Goal: Task Accomplishment & Management: Use online tool/utility

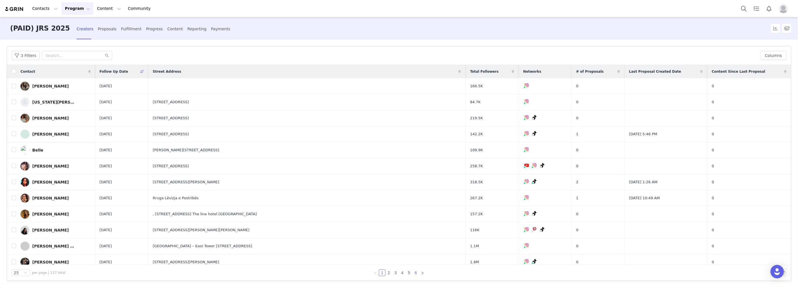
click at [413, 271] on link "6" at bounding box center [416, 273] width 6 height 6
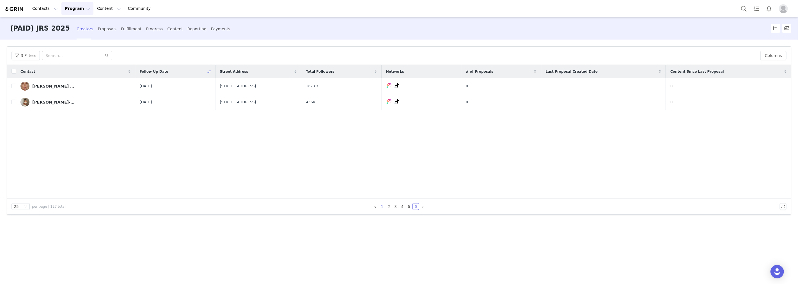
click at [383, 204] on link "1" at bounding box center [382, 206] width 6 height 6
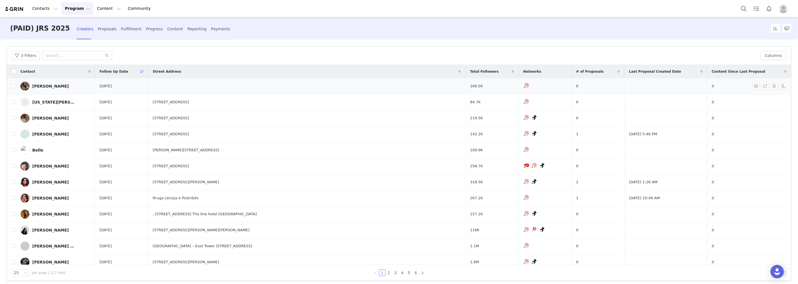
click at [46, 85] on div "[PERSON_NAME]" at bounding box center [50, 86] width 36 height 4
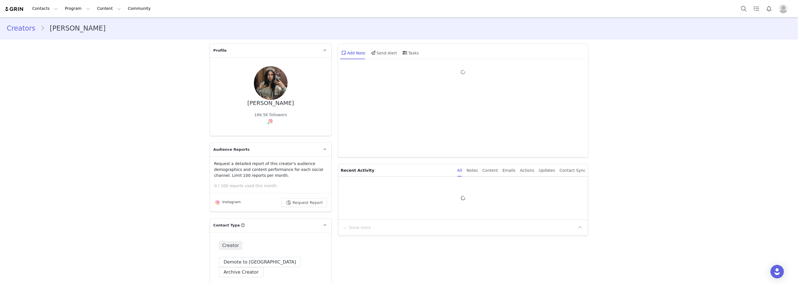
type input "+84 ([GEOGRAPHIC_DATA])"
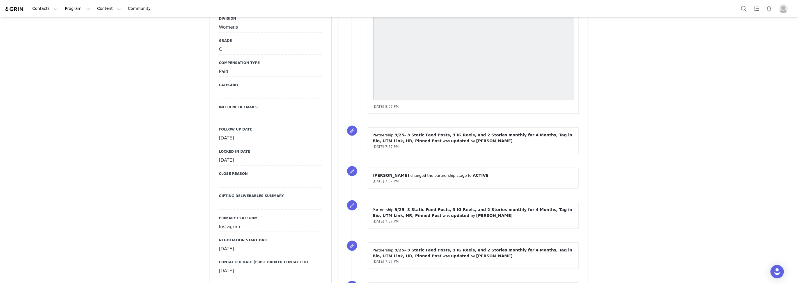
scroll to position [654, 0]
click at [254, 133] on div "[DATE]" at bounding box center [271, 138] width 104 height 10
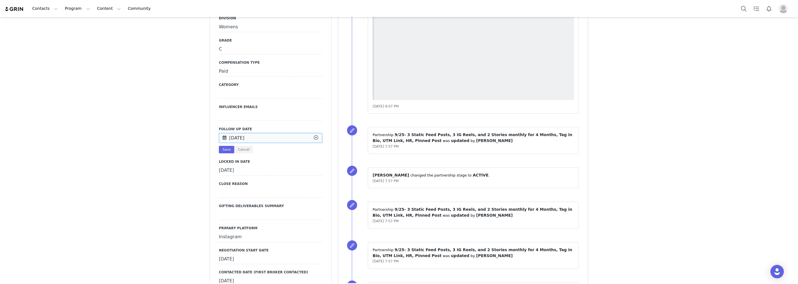
click at [254, 133] on input "[DATE]" at bounding box center [271, 138] width 104 height 10
click at [284, 199] on span "26" at bounding box center [285, 200] width 7 height 7
type input "[DATE]"
click at [220, 146] on button "Save" at bounding box center [226, 150] width 15 height 8
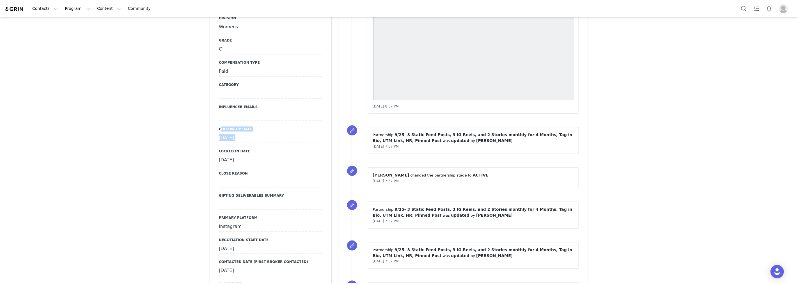
drag, startPoint x: 72, startPoint y: 128, endPoint x: 50, endPoint y: 54, distance: 77.7
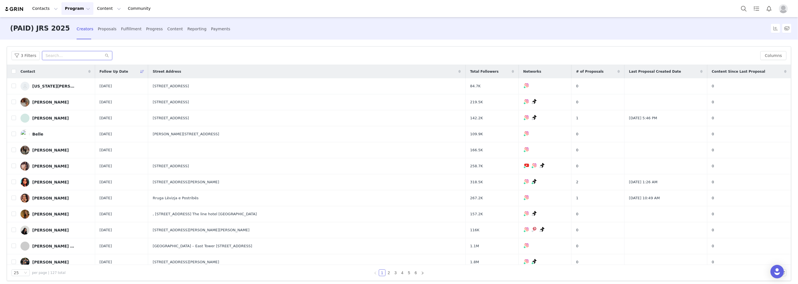
click at [53, 56] on input "text" at bounding box center [77, 55] width 70 height 9
paste input "Ashleyilene"
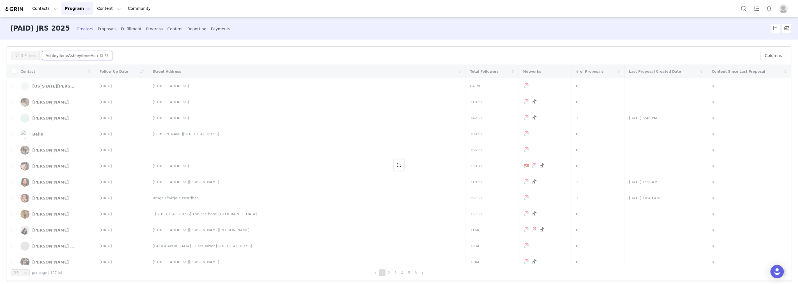
scroll to position [0, 26]
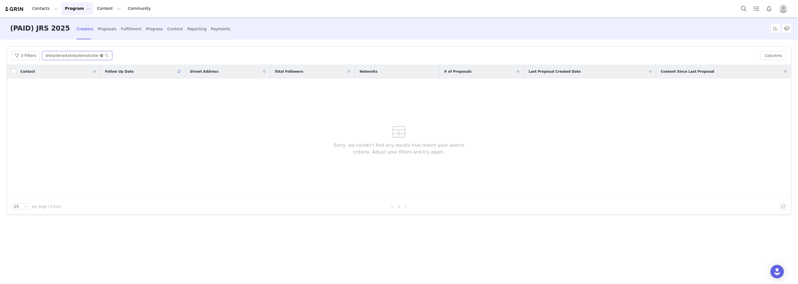
type input "AshleyileneAshleyileneAshleyileneAshleyilene"
click at [100, 55] on icon "icon: close-circle" at bounding box center [101, 55] width 3 height 3
click at [88, 56] on input "text" at bounding box center [77, 55] width 70 height 9
paste input "Ashleyilene"
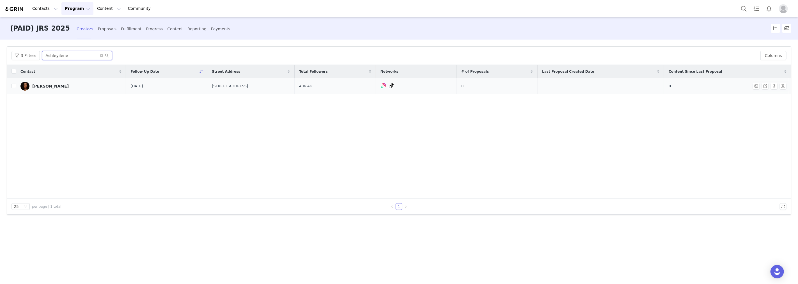
type input "Ashleyilene"
click at [42, 87] on div "[PERSON_NAME]" at bounding box center [50, 86] width 36 height 4
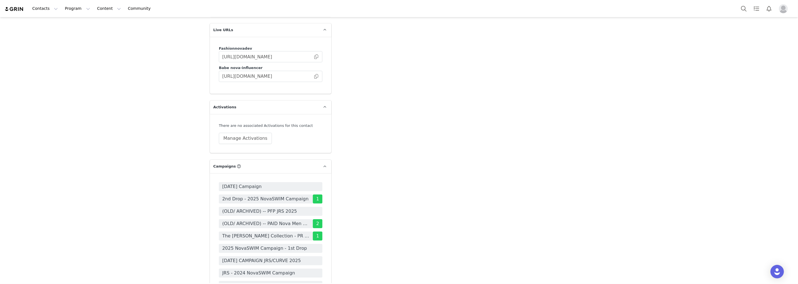
scroll to position [1474, 0]
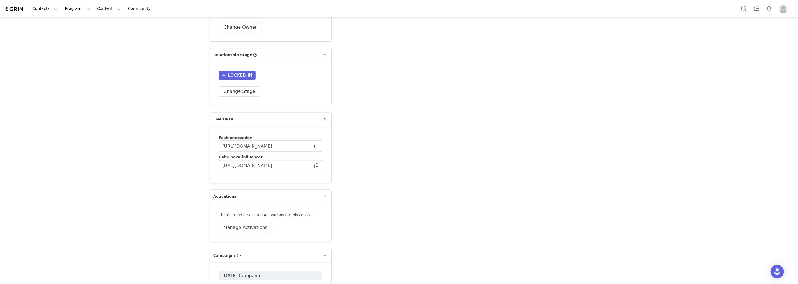
click at [315, 166] on span at bounding box center [316, 166] width 6 height 0
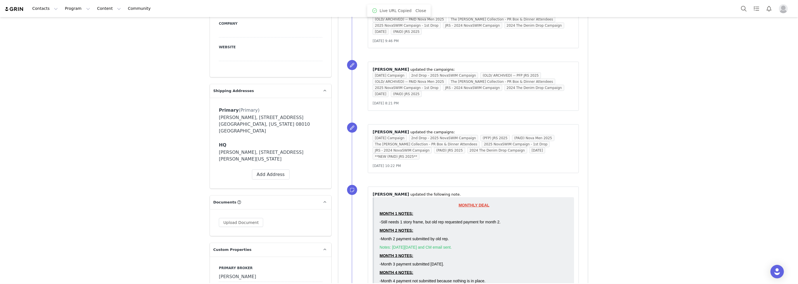
scroll to position [601, 0]
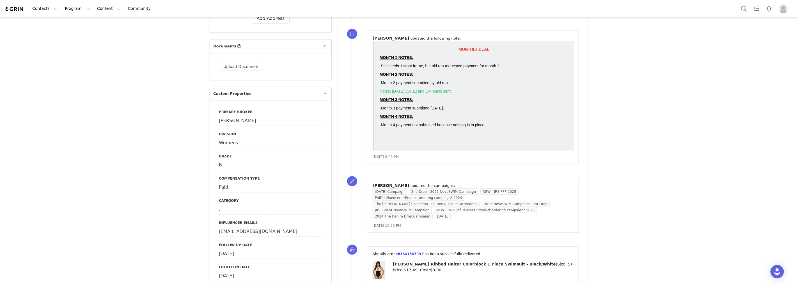
click at [256, 249] on div "[DATE]" at bounding box center [271, 254] width 104 height 10
click at [258, 249] on input "[DATE]" at bounding box center [271, 254] width 104 height 10
click at [235, 262] on button "Cancel" at bounding box center [243, 266] width 19 height 8
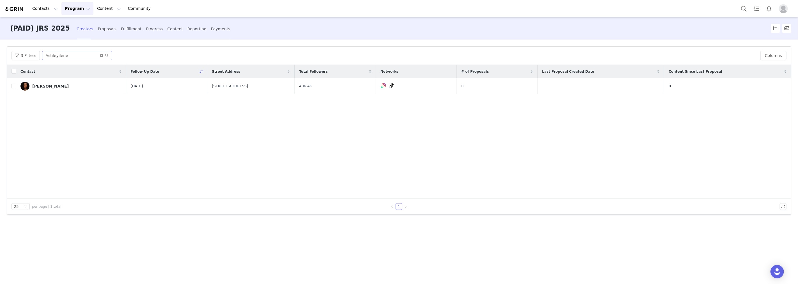
click at [100, 55] on icon "icon: close-circle" at bounding box center [101, 55] width 3 height 3
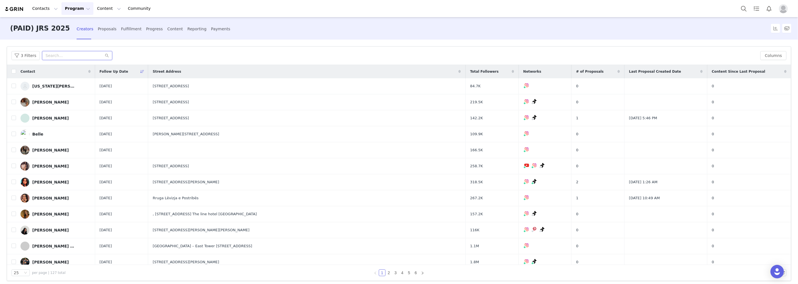
click at [64, 54] on input "text" at bounding box center [77, 55] width 70 height 9
paste input "noelleleyva"
type input "noelleleyva"
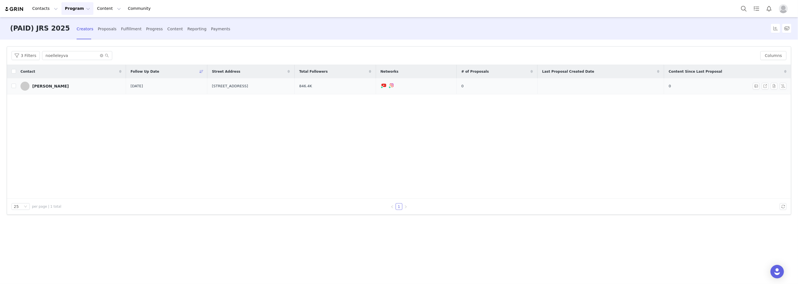
click at [47, 88] on div "[PERSON_NAME]" at bounding box center [50, 86] width 36 height 4
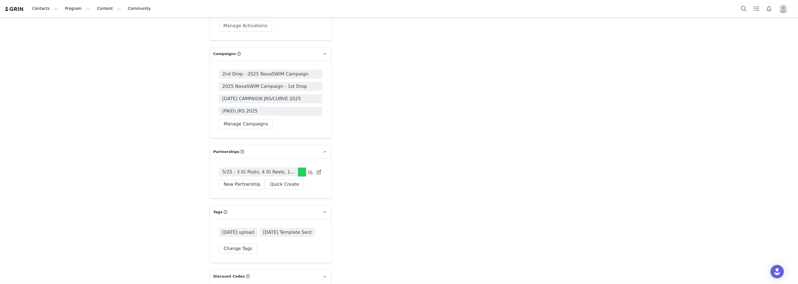
scroll to position [1652, 0]
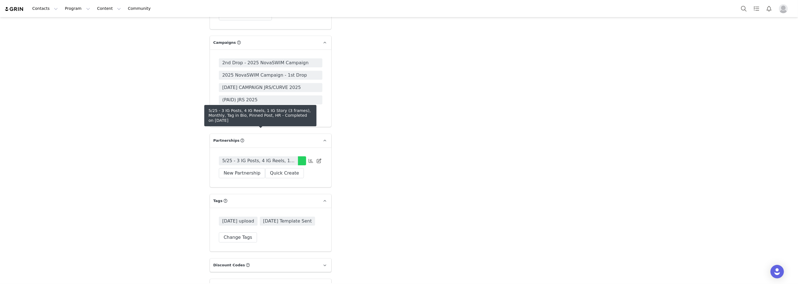
click at [261, 157] on span "5/25 - 3 IG Posts, 4 IG Reels, 1 IG Story (3 frames), Monthly, Tag in Bio, Pinn…" at bounding box center [258, 160] width 72 height 7
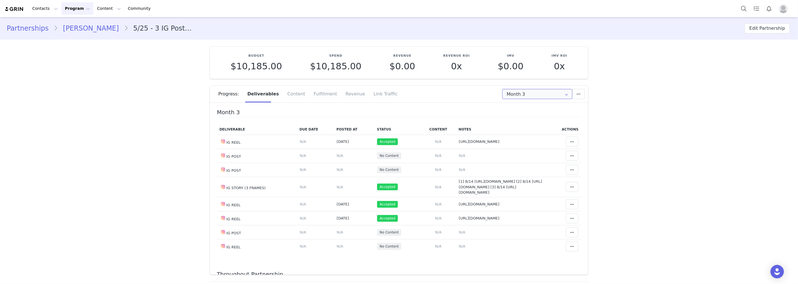
click at [548, 94] on input "Month 3" at bounding box center [537, 94] width 70 height 10
click at [540, 135] on li "All Months" at bounding box center [537, 138] width 74 height 10
type input "All"
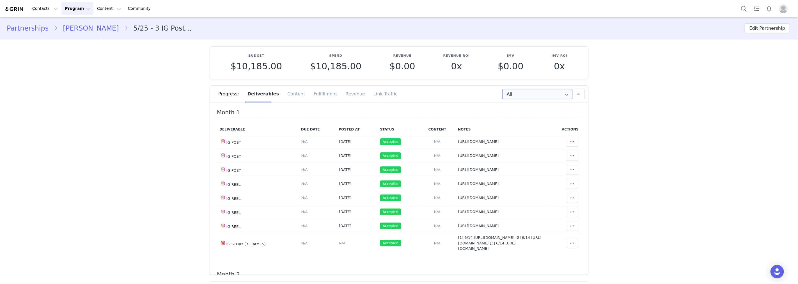
scroll to position [218, 0]
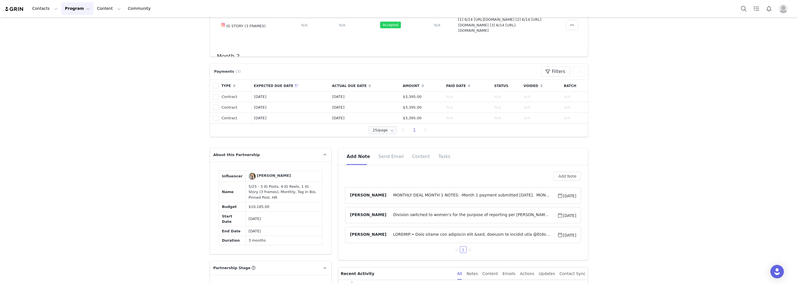
click at [514, 193] on span "MONTHLY DEAL MONTH 1 NOTES: -Month 1 payment submitted [DATE]. MONTH 2 NOTES: -…" at bounding box center [471, 195] width 171 height 7
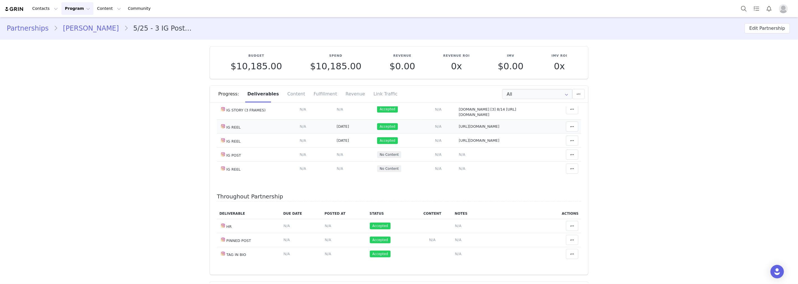
scroll to position [405, 0]
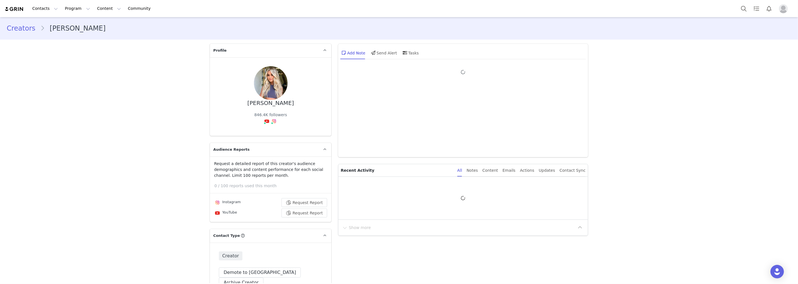
type input "+1 ([GEOGRAPHIC_DATA])"
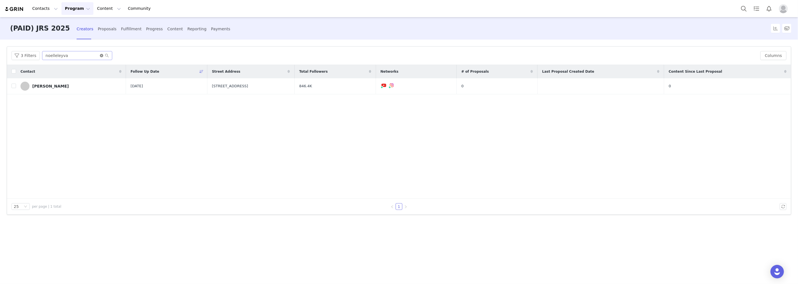
click at [100, 54] on icon "icon: close-circle" at bounding box center [101, 55] width 3 height 3
click at [82, 54] on input "text" at bounding box center [77, 55] width 70 height 9
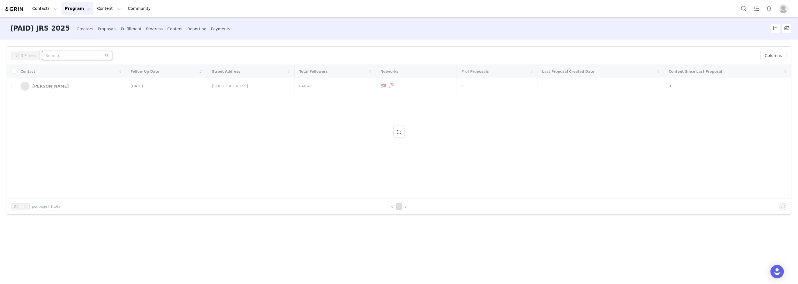
paste input "brigarzza"
type input "brigarzza"
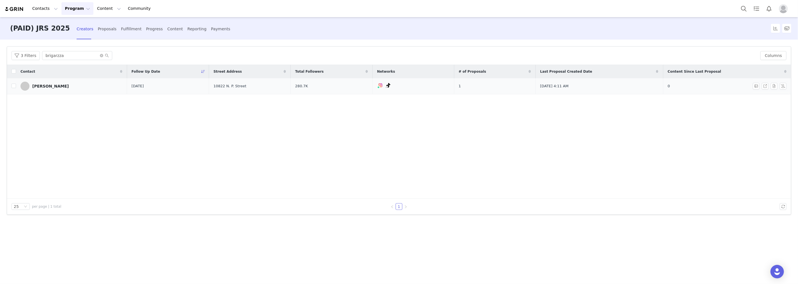
click at [54, 83] on link "​[PERSON_NAME]" at bounding box center [71, 86] width 102 height 9
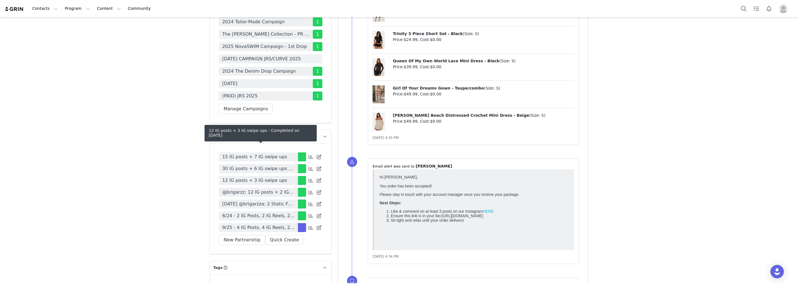
scroll to position [1808, 0]
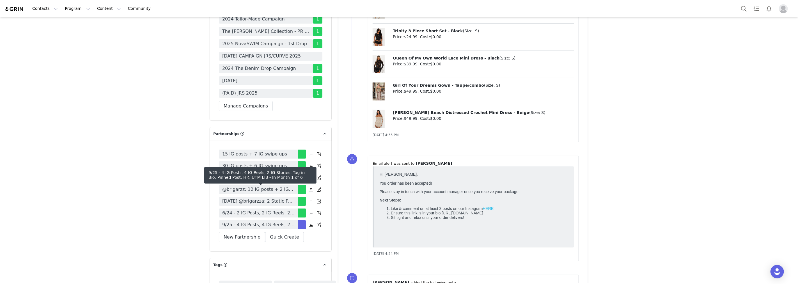
click at [254, 221] on span "9/25 - 4 IG Posts, 4 IG Reels, 2 IG Stories, Tag in Bio, Pinned Post, HR, UTM L…" at bounding box center [258, 224] width 72 height 7
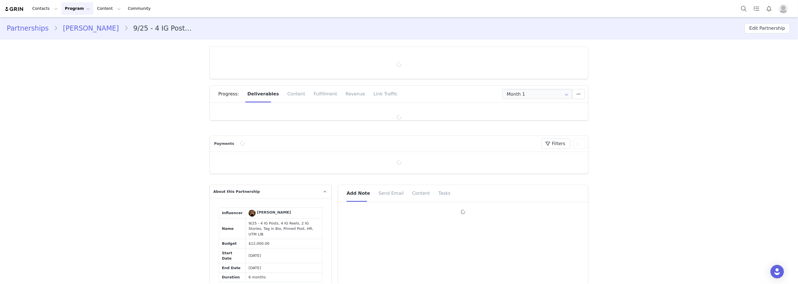
type input "+1 ([GEOGRAPHIC_DATA])"
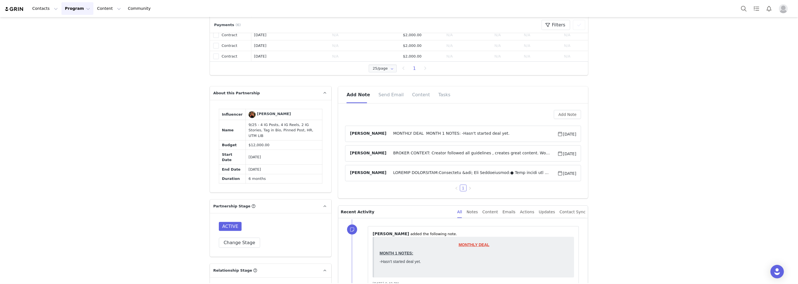
click at [392, 134] on span "MONTHLY DEAL MONTH 1 NOTES: -Hasn't started deal yet." at bounding box center [471, 133] width 171 height 7
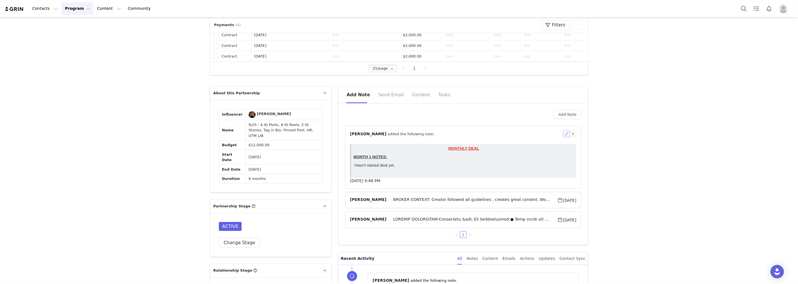
click at [565, 132] on button "button" at bounding box center [566, 133] width 7 height 7
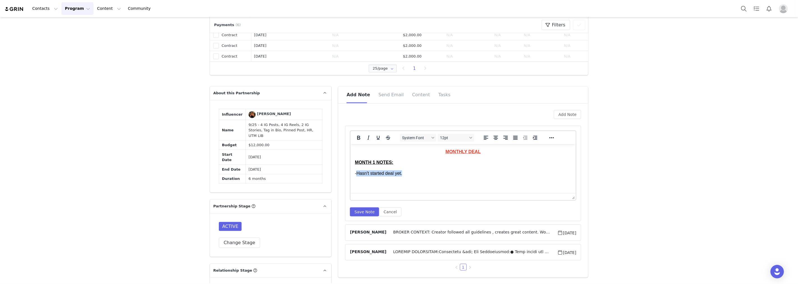
drag, startPoint x: 373, startPoint y: 168, endPoint x: 358, endPoint y: 170, distance: 15.3
click at [358, 170] on p "-Hasn't started deal yet." at bounding box center [463, 173] width 216 height 6
click at [358, 214] on button "Save Note" at bounding box center [364, 211] width 29 height 9
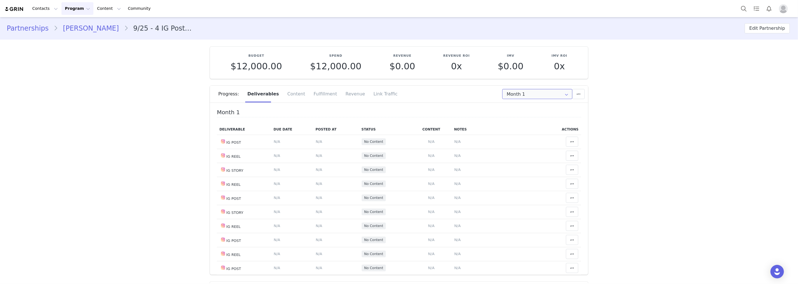
click at [539, 95] on input "Month 1" at bounding box center [537, 94] width 70 height 10
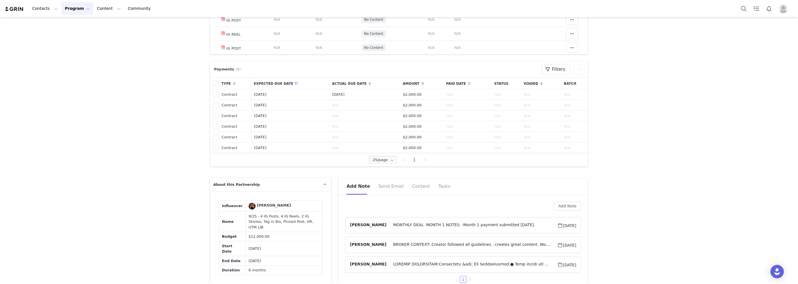
scroll to position [281, 0]
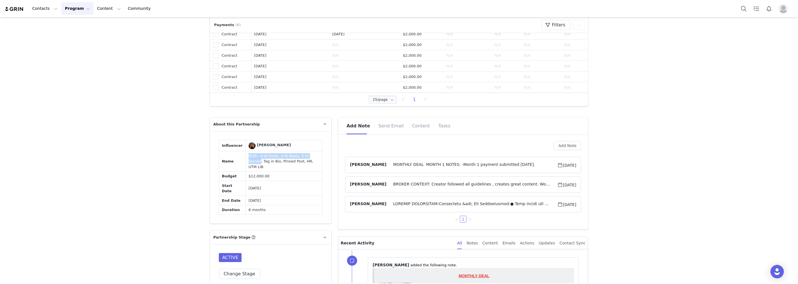
drag, startPoint x: 242, startPoint y: 175, endPoint x: 307, endPoint y: 174, distance: 65.4
click at [307, 172] on td "9/25 - 4 IG Posts, 4 IG Reels, 2 IG Stories, Tag in Bio, Pinned Post, HR, UTM L…" at bounding box center [284, 161] width 77 height 20
copy td "9/25 - 4 IG Posts, 4 IG Reels, 2 IG Stories"
drag, startPoint x: 303, startPoint y: 180, endPoint x: 309, endPoint y: 174, distance: 8.5
click at [309, 172] on td "9/25 - 4 IG Posts, 4 IG Reels, 2 IG Stories, Tag in Bio, Pinned Post, HR, UTM L…" at bounding box center [284, 161] width 77 height 20
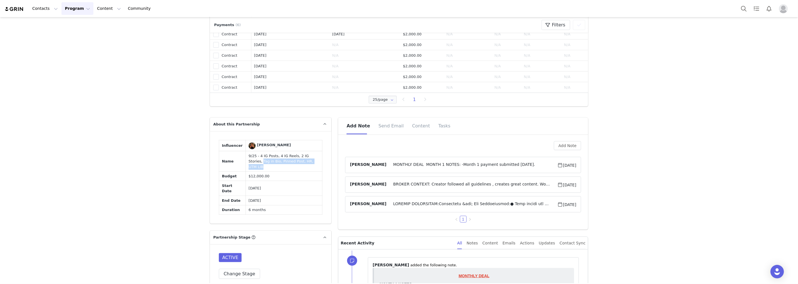
copy td "Tag in Bio, Pinned Post, HR, UTM LIB"
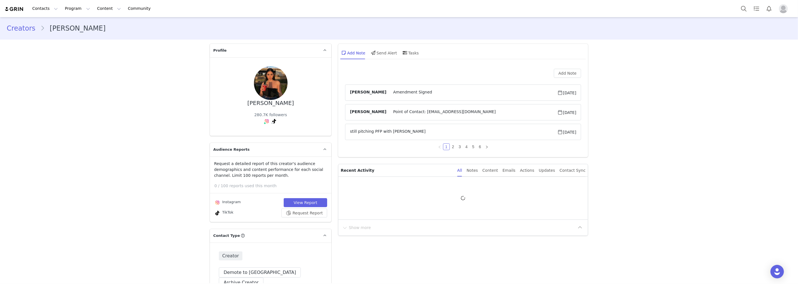
type input "+1 ([GEOGRAPHIC_DATA])"
drag, startPoint x: 55, startPoint y: 0, endPoint x: 38, endPoint y: 6, distance: 17.7
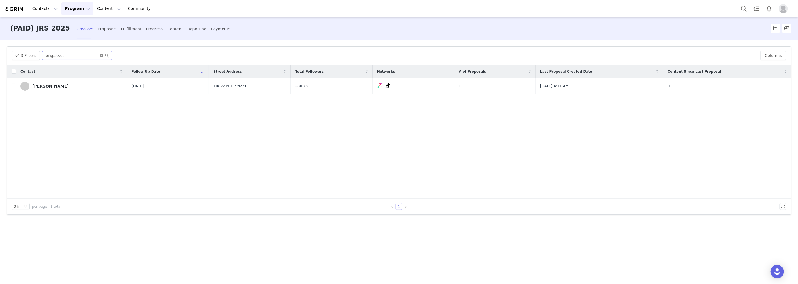
click at [100, 54] on icon "icon: close-circle" at bounding box center [101, 55] width 3 height 3
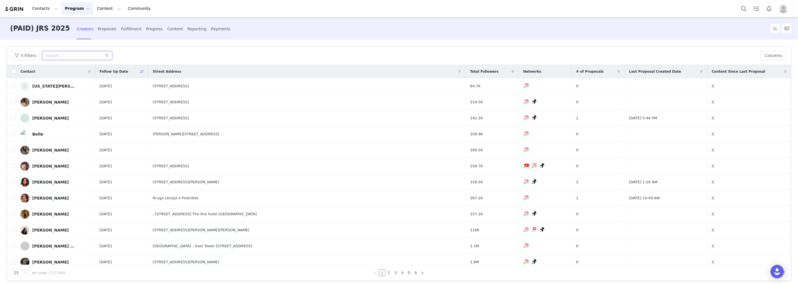
click at [61, 56] on input "text" at bounding box center [77, 55] width 70 height 9
paste input "amarni"
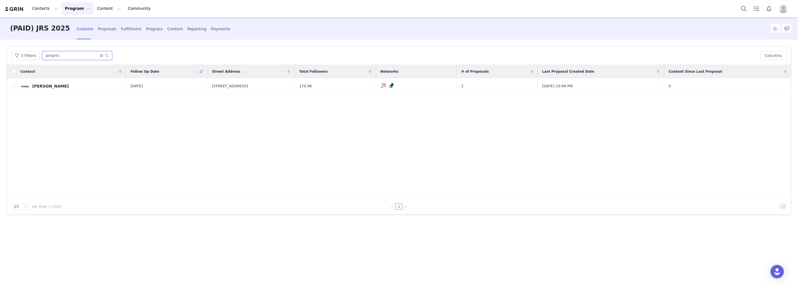
type input "amarni"
click at [36, 88] on div "[PERSON_NAME]" at bounding box center [50, 86] width 36 height 4
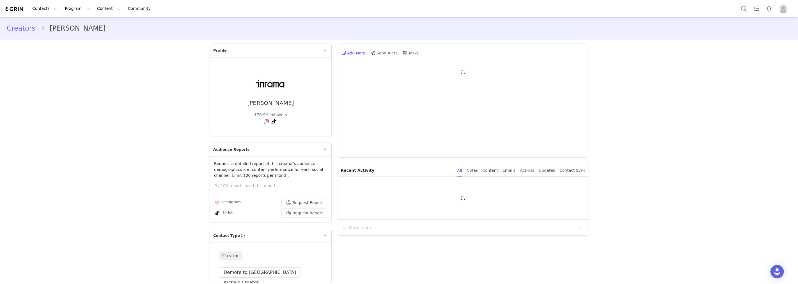
type input "+61 ([GEOGRAPHIC_DATA])"
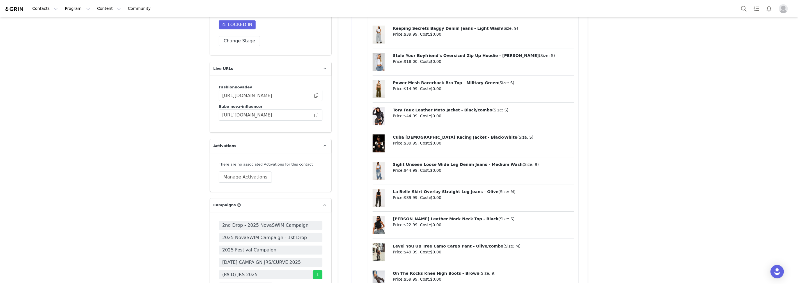
scroll to position [1683, 0]
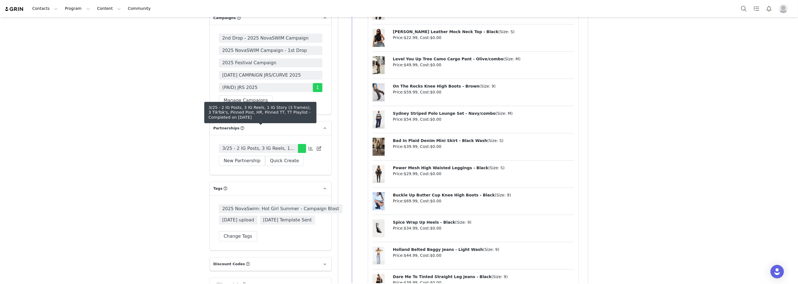
click at [288, 145] on span "3/25 - 2 IG Posts, 3 IG Reels, 1 IG Story (3 frames), 3 TikTok's, Pinned Post, …" at bounding box center [258, 148] width 72 height 7
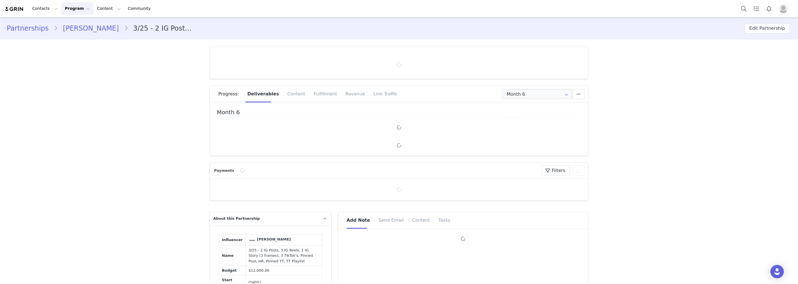
type input "+61 ([GEOGRAPHIC_DATA])"
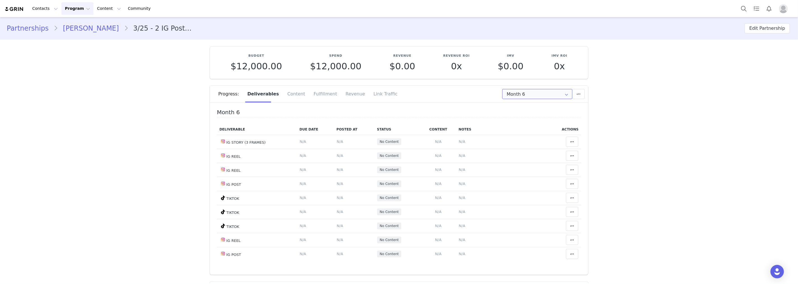
click at [514, 95] on input "Month 6" at bounding box center [537, 94] width 70 height 10
click at [524, 166] on li "All Months" at bounding box center [537, 166] width 74 height 10
type input "All"
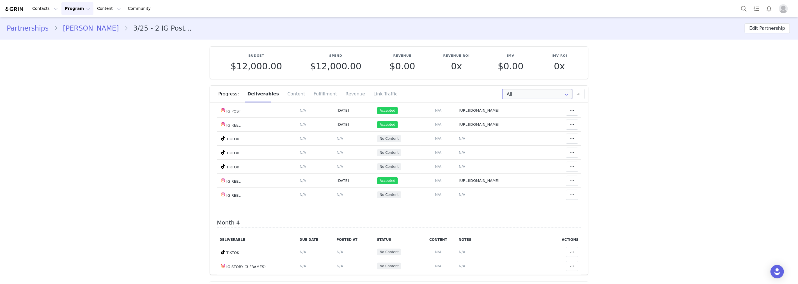
scroll to position [405, 0]
click at [337, 197] on span "N/A" at bounding box center [340, 195] width 6 height 4
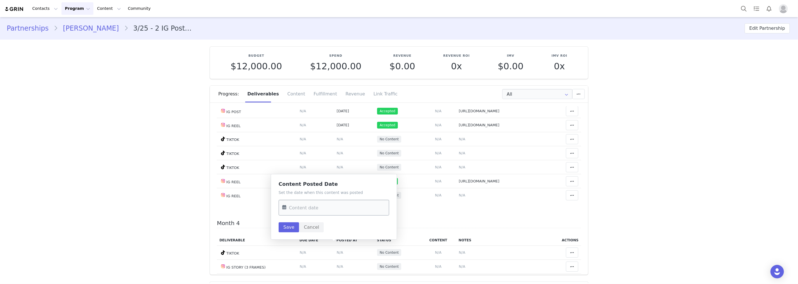
click at [330, 206] on input "text" at bounding box center [334, 208] width 111 height 16
click at [333, 163] on span "25" at bounding box center [335, 165] width 7 height 7
type input "[DATE]"
click at [290, 225] on button "Save" at bounding box center [289, 227] width 20 height 10
click at [459, 197] on span "N/A" at bounding box center [462, 195] width 6 height 4
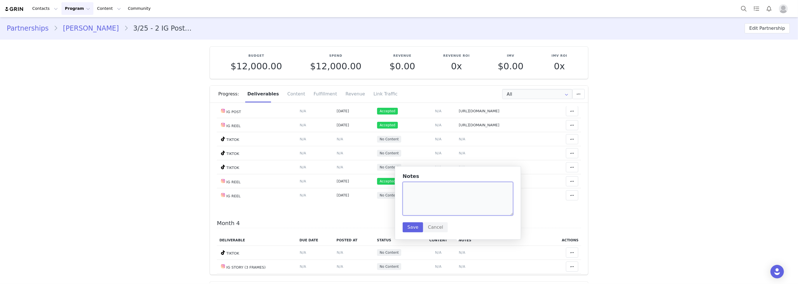
click at [442, 198] on textarea at bounding box center [458, 199] width 111 height 34
paste textarea "[URL][DOMAIN_NAME]"
type textarea "[URL][DOMAIN_NAME]"
click at [415, 225] on button "Save" at bounding box center [413, 227] width 20 height 10
click at [569, 199] on span at bounding box center [572, 195] width 7 height 7
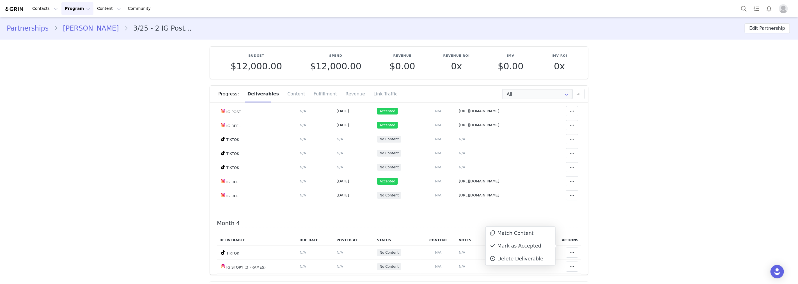
drag, startPoint x: 535, startPoint y: 246, endPoint x: 798, endPoint y: 217, distance: 263.9
click at [535, 246] on div "Mark as Accepted" at bounding box center [521, 246] width 70 height 13
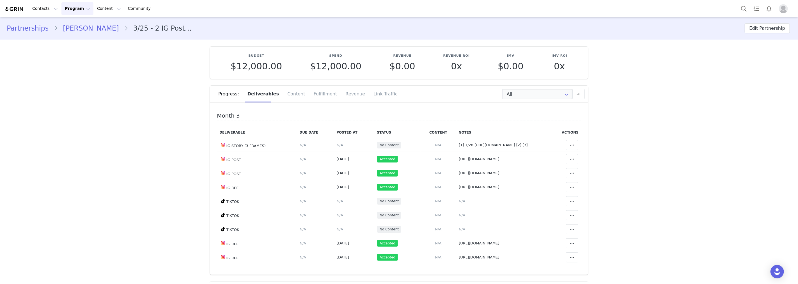
scroll to position [343, 0]
drag, startPoint x: 175, startPoint y: 180, endPoint x: 16, endPoint y: 41, distance: 211.3
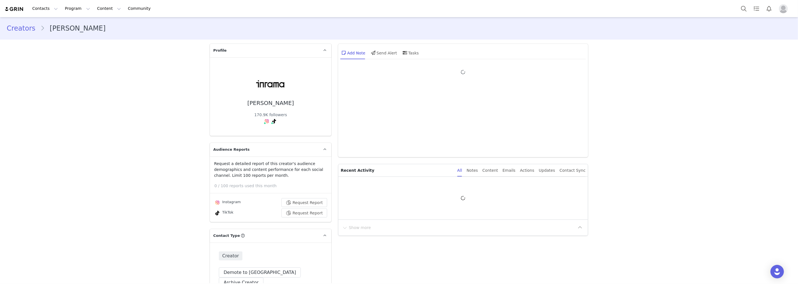
type input "+61 ([GEOGRAPHIC_DATA])"
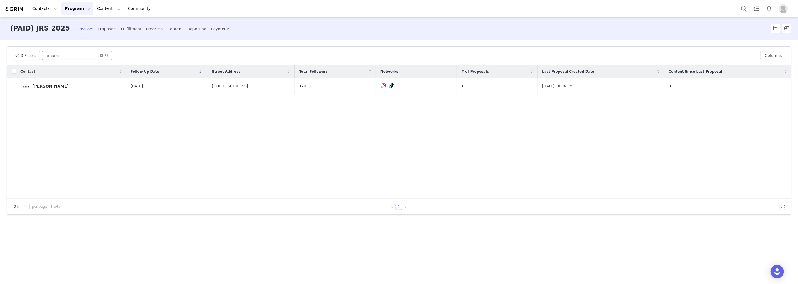
click at [100, 56] on icon "icon: close-circle" at bounding box center [101, 55] width 3 height 3
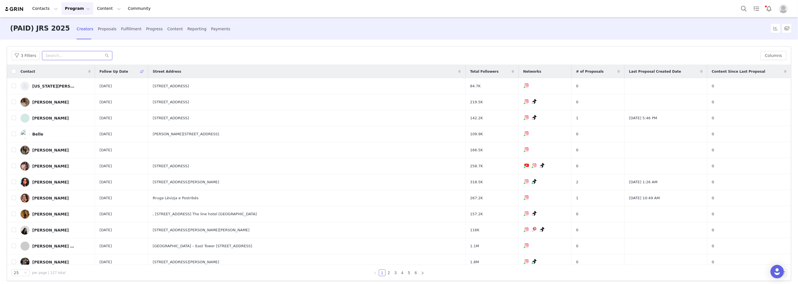
click at [55, 52] on input "text" at bounding box center [77, 55] width 70 height 9
paste input "ania.bl"
type input "ania.bl"
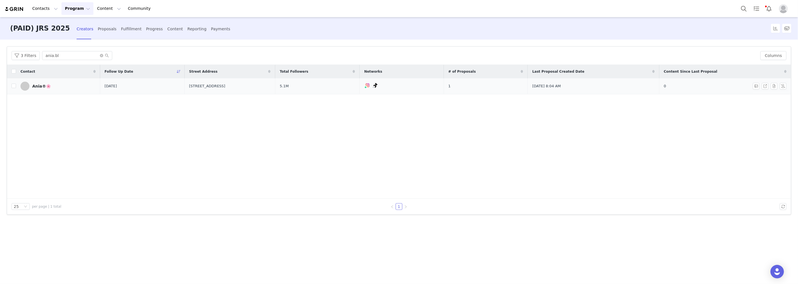
click at [51, 85] on link "Ania®🌸" at bounding box center [57, 86] width 75 height 9
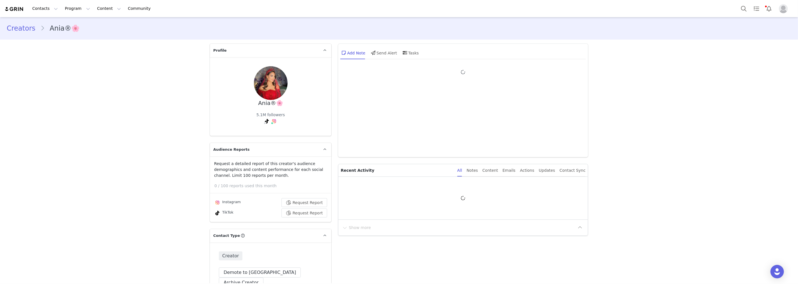
type input "+33 ([GEOGRAPHIC_DATA])"
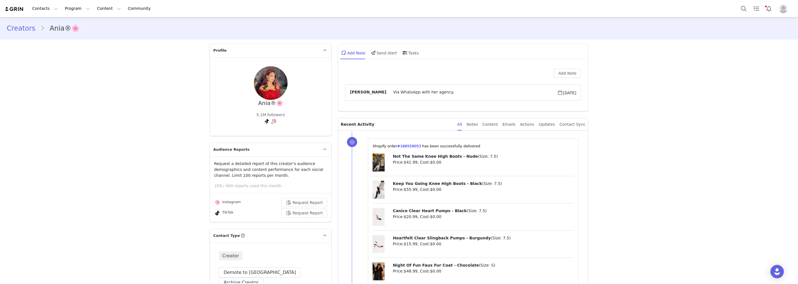
drag, startPoint x: 84, startPoint y: 115, endPoint x: 72, endPoint y: 109, distance: 13.5
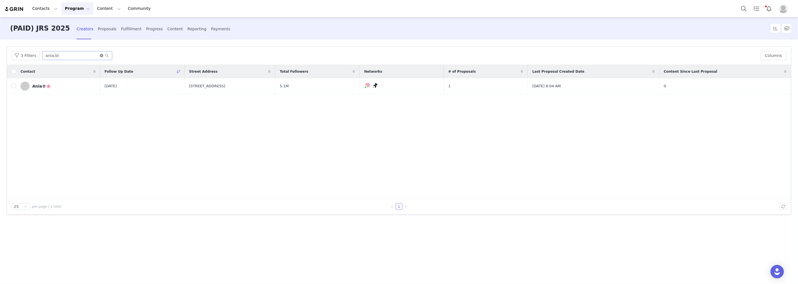
click at [100, 55] on icon "icon: close-circle" at bounding box center [101, 55] width 3 height 3
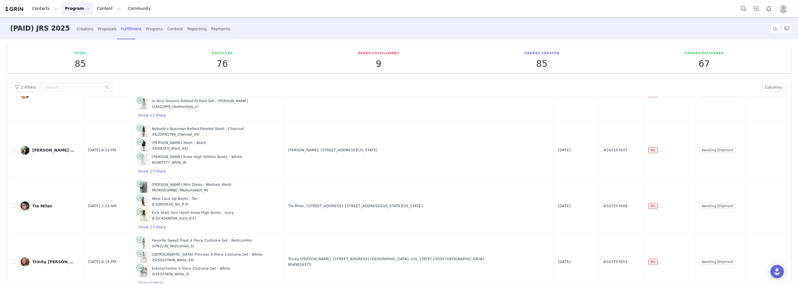
scroll to position [156, 0]
click at [603, 149] on span "#167557637" at bounding box center [615, 150] width 24 height 6
copy span "167557637"
click at [98, 29] on div "Proposals" at bounding box center [107, 29] width 19 height 15
